Goal: Task Accomplishment & Management: Manage account settings

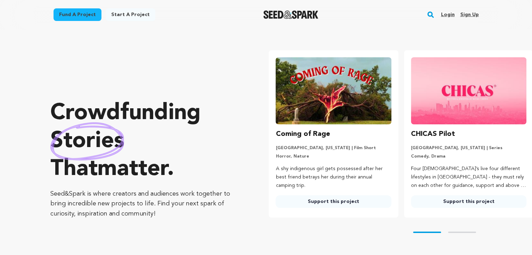
click at [466, 15] on link "Sign up" at bounding box center [469, 14] width 19 height 11
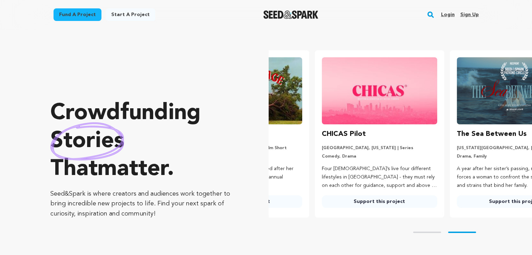
scroll to position [0, 140]
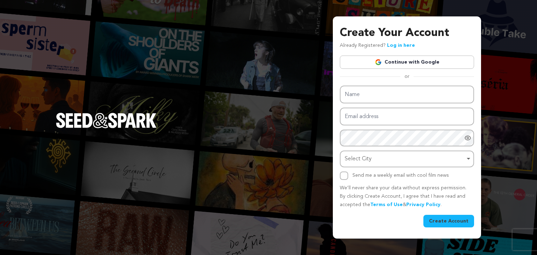
click at [395, 60] on link "Continue with Google" at bounding box center [407, 62] width 134 height 13
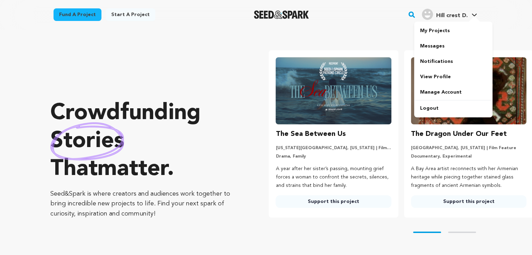
click at [455, 19] on span "Hill crest D." at bounding box center [451, 16] width 31 height 6
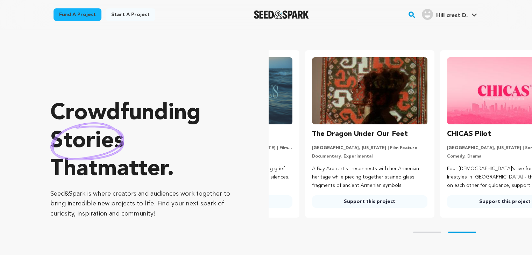
scroll to position [0, 139]
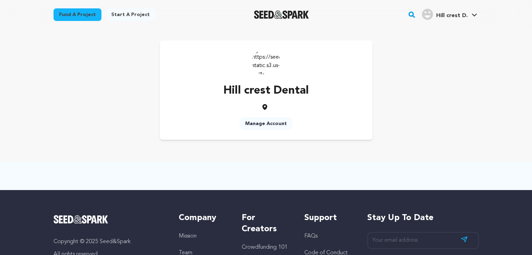
click at [264, 123] on link "Manage Account" at bounding box center [266, 124] width 53 height 13
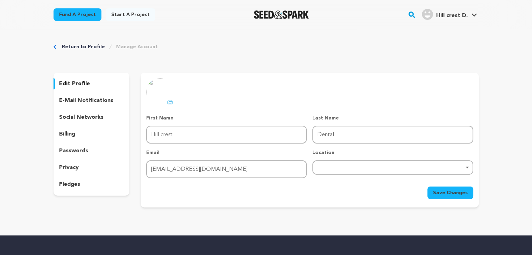
click at [338, 171] on div "Remove item" at bounding box center [392, 168] width 161 height 14
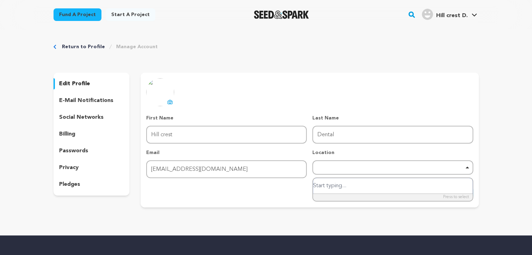
click at [335, 185] on input "search" at bounding box center [392, 186] width 159 height 16
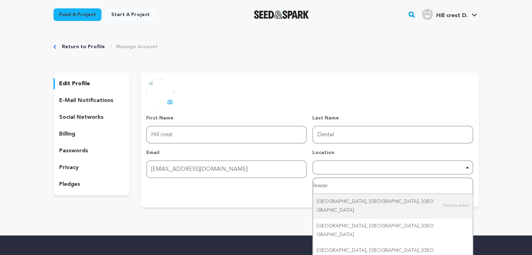
type input "lewisvi"
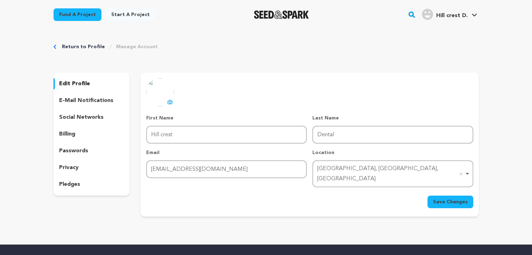
click at [438, 199] on span "Save Changes" at bounding box center [450, 202] width 35 height 7
click at [434, 78] on link "View Profile" at bounding box center [453, 76] width 78 height 15
